Goal: Task Accomplishment & Management: Manage account settings

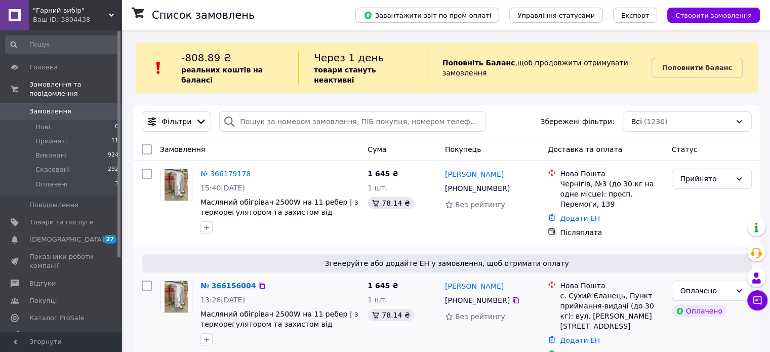
click at [201, 281] on link "№ 366156004" at bounding box center [227, 285] width 55 height 8
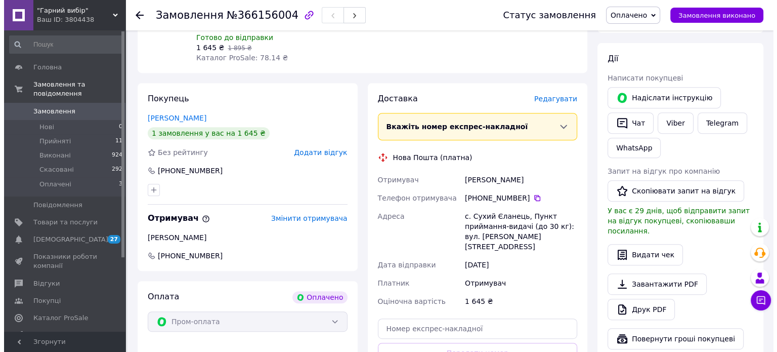
scroll to position [432, 0]
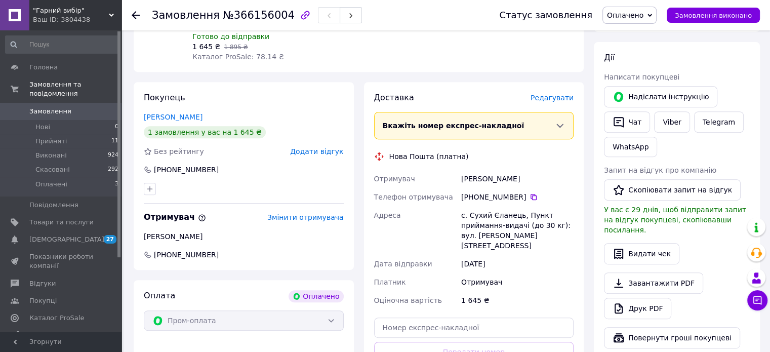
click at [556, 100] on span "Редагувати" at bounding box center [551, 98] width 43 height 8
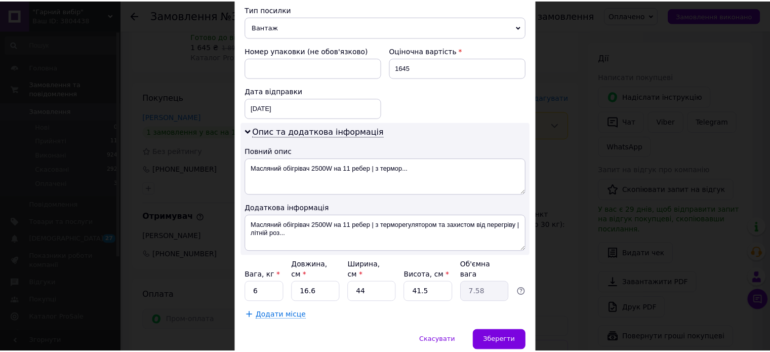
scroll to position [430, 0]
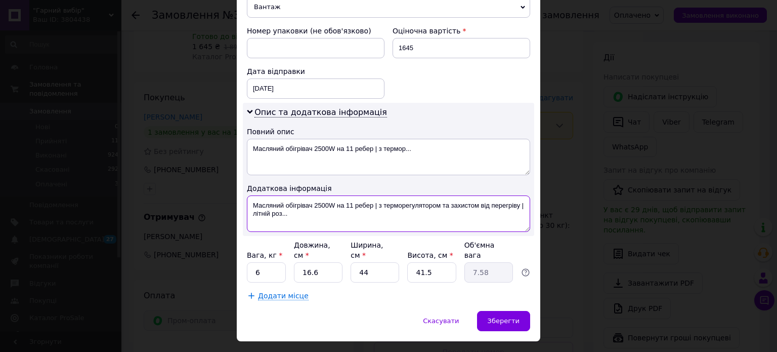
drag, startPoint x: 296, startPoint y: 206, endPoint x: 241, endPoint y: 184, distance: 58.7
click at [243, 184] on div "Опис та додаткова інформація Повний опис Масляний обігрівач 2500W на 11 ребер |…" at bounding box center [389, 169] width 292 height 133
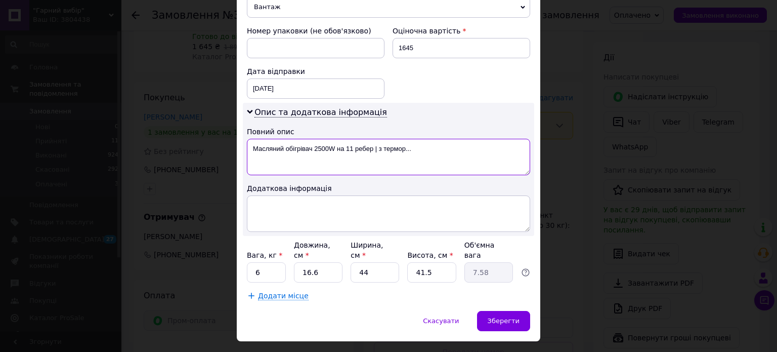
drag, startPoint x: 433, startPoint y: 141, endPoint x: 255, endPoint y: 115, distance: 179.5
click at [255, 115] on div "Опис та додаткова інформація Повний опис Масляний обігрівач 2500W на 11 ребер |…" at bounding box center [389, 169] width 292 height 133
type textarea "М"
type textarea "Ь"
type textarea "Товари для дому"
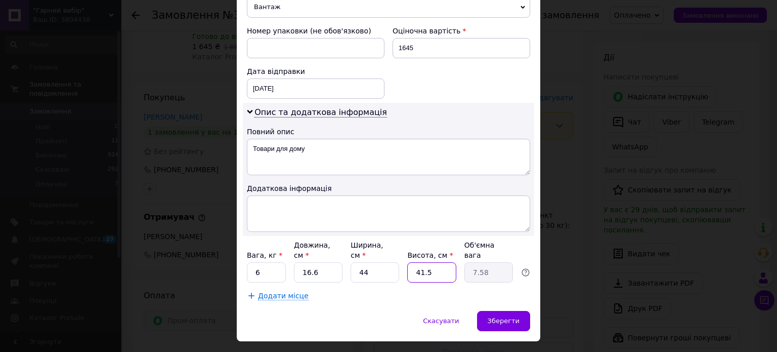
drag, startPoint x: 437, startPoint y: 247, endPoint x: 401, endPoint y: 246, distance: 35.9
click at [401, 246] on div "Вага, кг * 6 Довжина, см * 16.6 Ширина, см * 44 Висота, см * 41.5 Об'ємна вага …" at bounding box center [388, 261] width 283 height 43
type input "3"
type input "0.55"
type input "30"
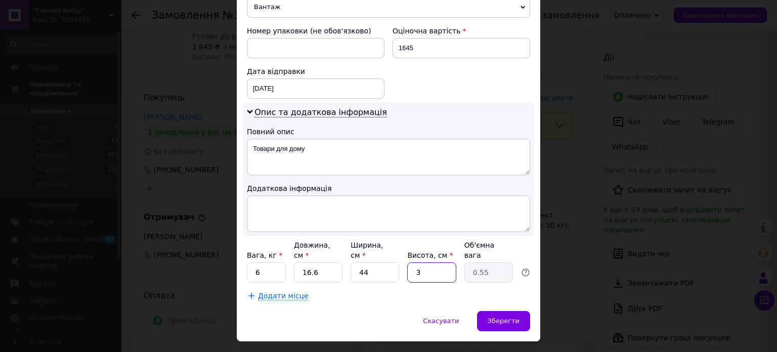
type input "5.48"
type input "30"
click at [504, 317] on span "Зберегти" at bounding box center [504, 321] width 32 height 8
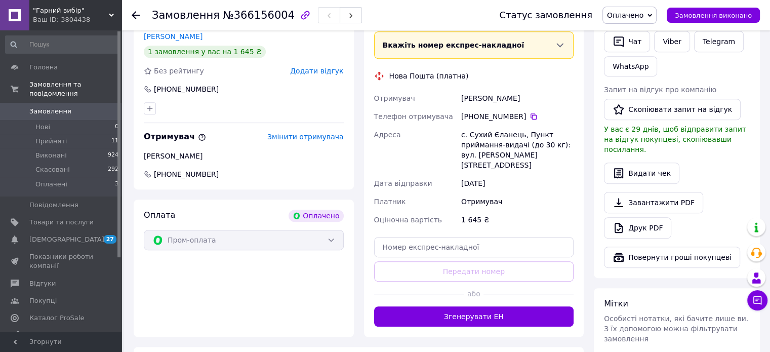
scroll to position [534, 0]
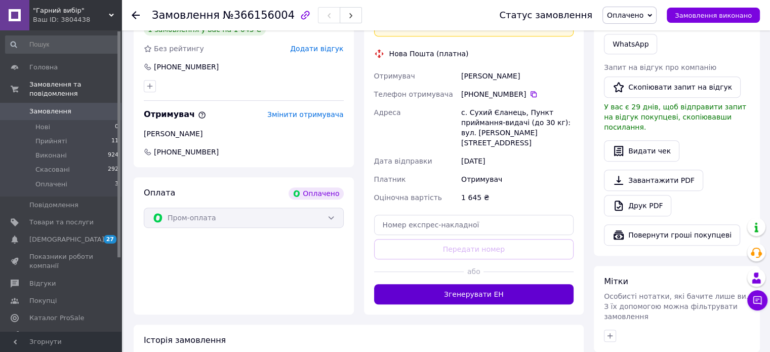
click at [482, 284] on button "Згенерувати ЕН" at bounding box center [474, 294] width 200 height 20
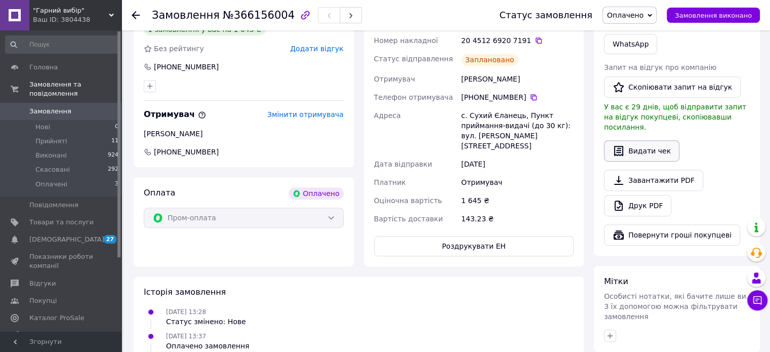
click at [628, 142] on button "Видати чек" at bounding box center [641, 150] width 75 height 21
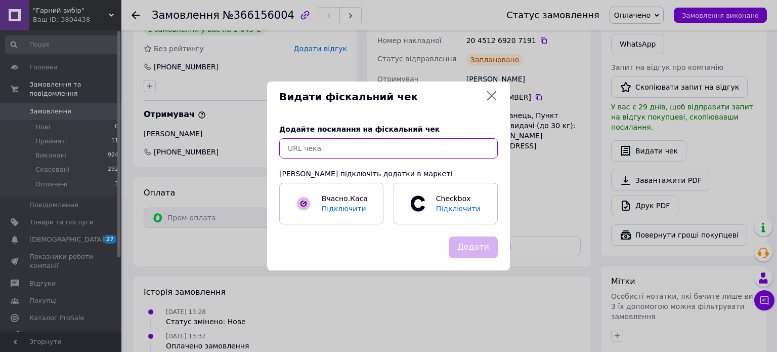
click at [342, 155] on input "text" at bounding box center [388, 148] width 219 height 20
click at [490, 98] on icon at bounding box center [492, 96] width 12 height 12
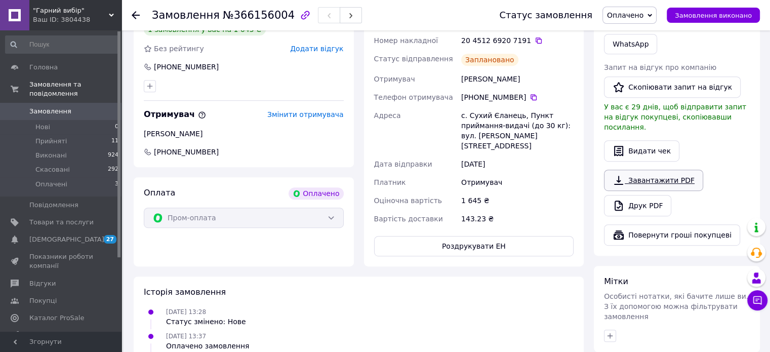
click at [647, 170] on link "Завантажити PDF" at bounding box center [653, 180] width 99 height 21
click at [474, 236] on button "Роздрукувати ЕН" at bounding box center [474, 246] width 200 height 20
click at [525, 236] on button "Роздрукувати ЕН" at bounding box center [474, 246] width 200 height 20
click at [137, 12] on icon at bounding box center [136, 15] width 8 height 8
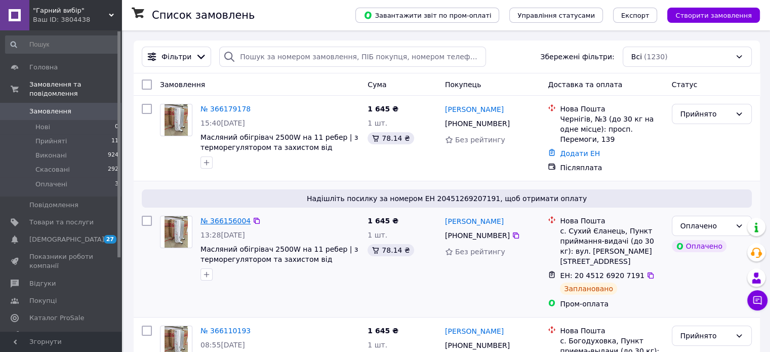
click at [225, 217] on link "№ 366156004" at bounding box center [225, 221] width 50 height 8
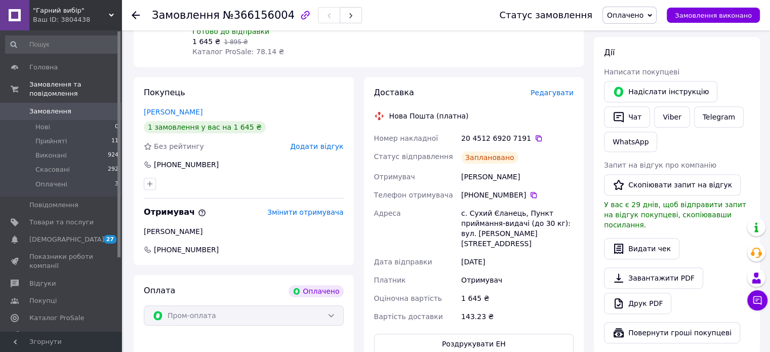
scroll to position [438, 0]
